Goal: Transaction & Acquisition: Purchase product/service

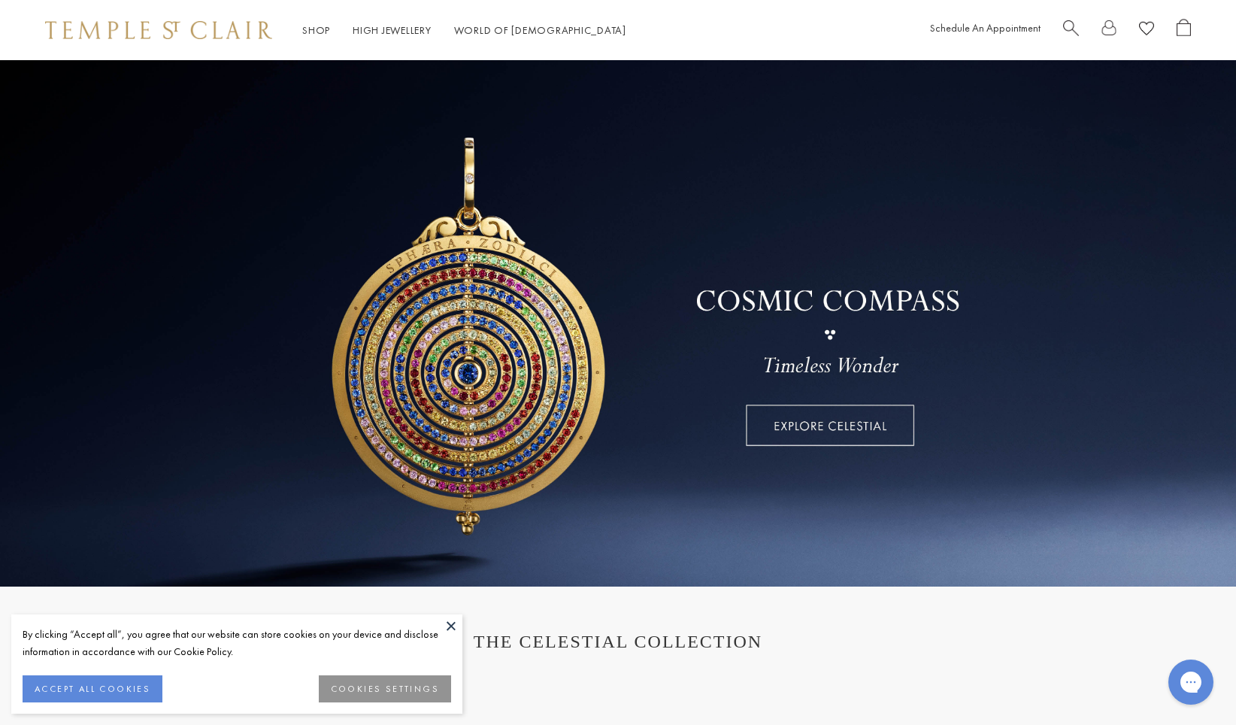
click at [447, 622] on button at bounding box center [451, 625] width 23 height 23
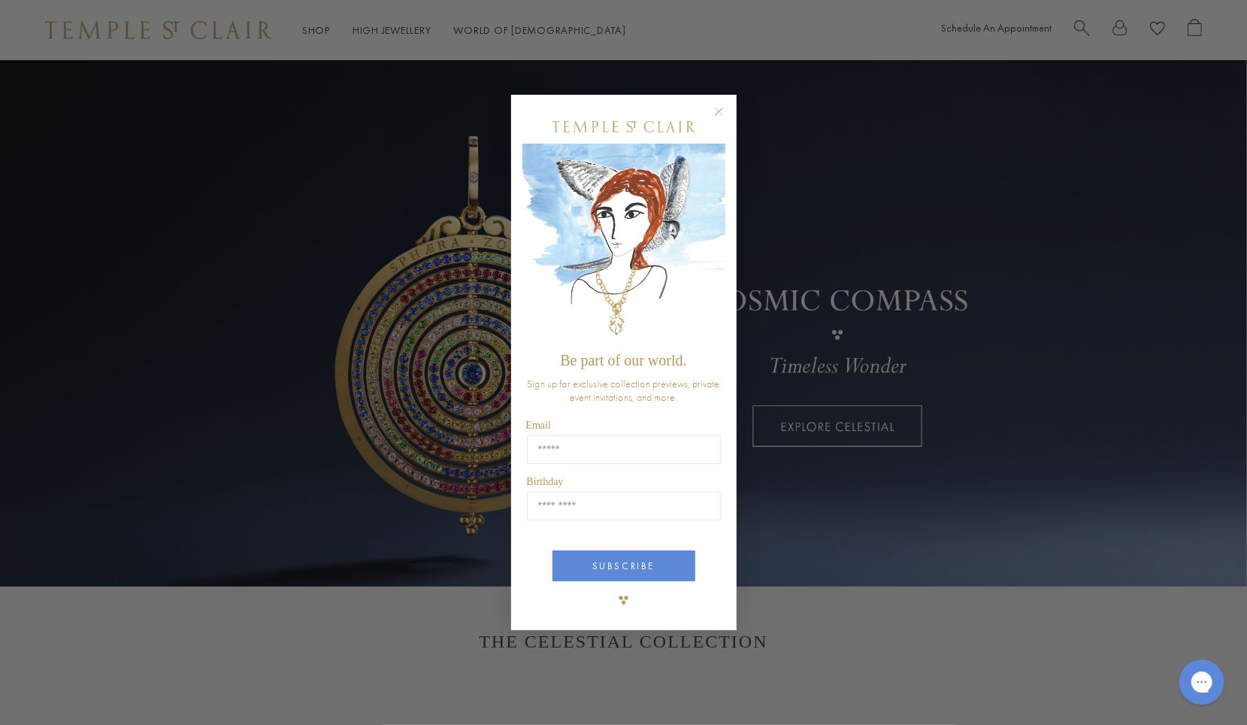
click at [720, 111] on circle "Close dialog" at bounding box center [719, 112] width 18 height 18
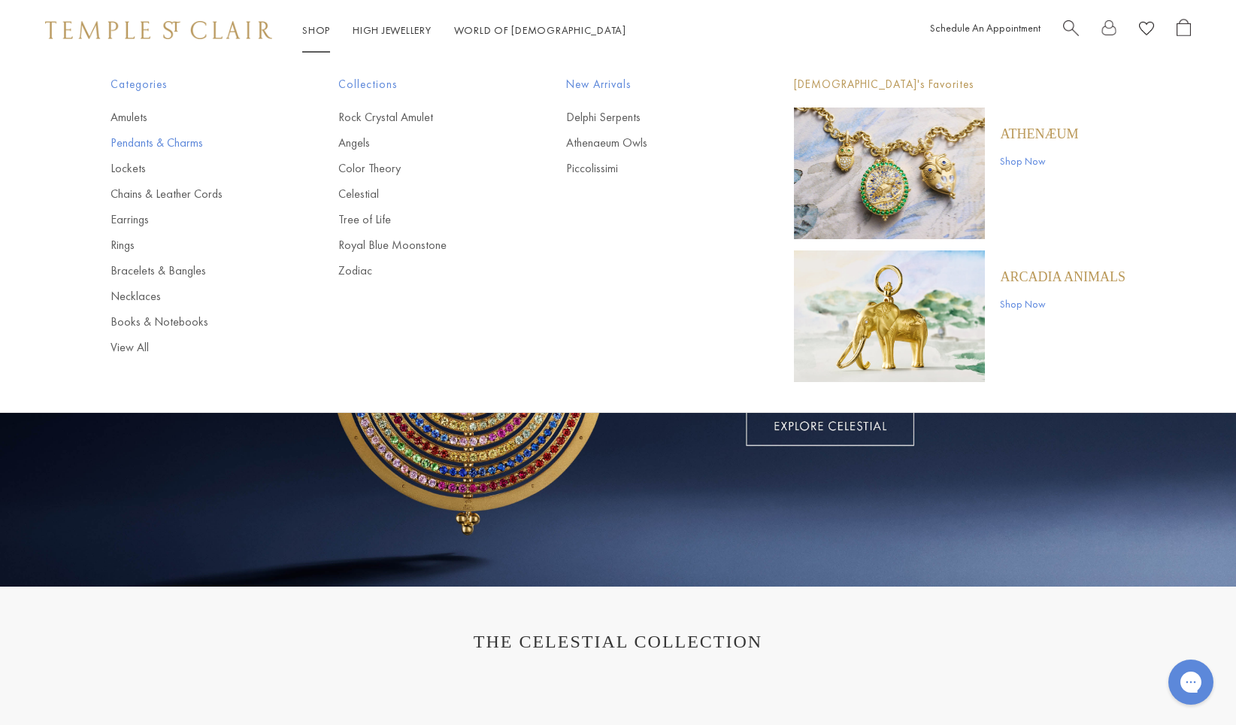
click at [146, 141] on link "Pendants & Charms" at bounding box center [195, 143] width 168 height 17
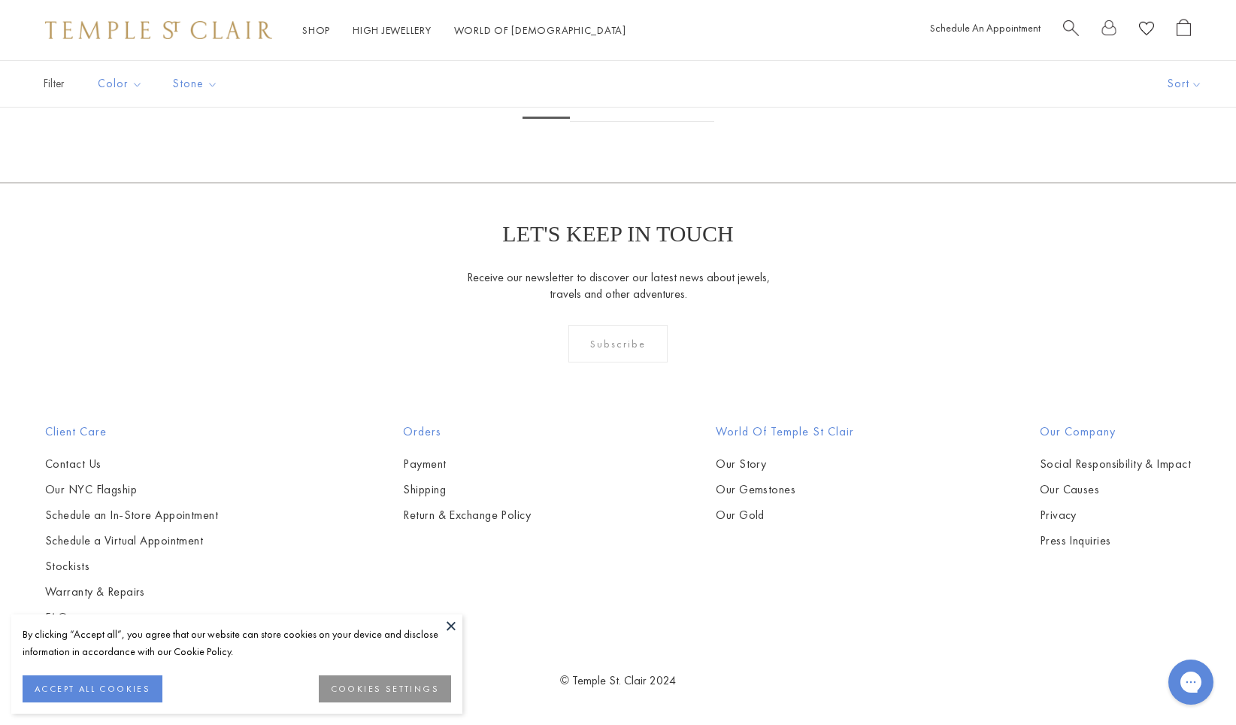
scroll to position [4110, 0]
